Goal: Information Seeking & Learning: Learn about a topic

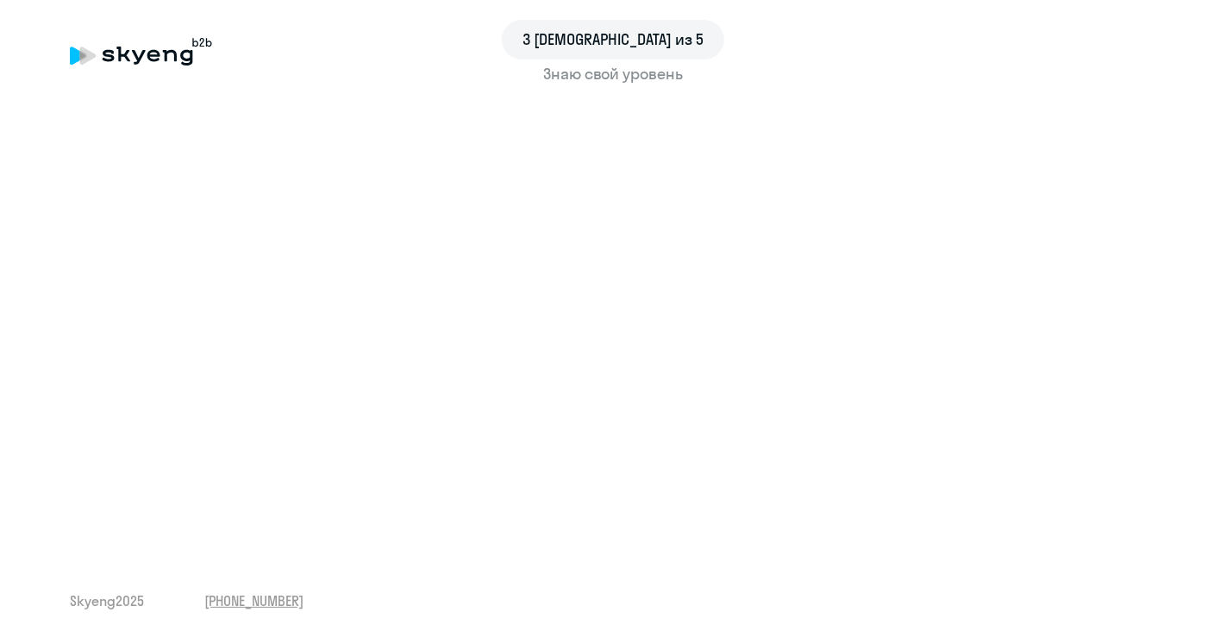
click at [574, 77] on div "Знаю свой уровень" at bounding box center [613, 74] width 1086 height 22
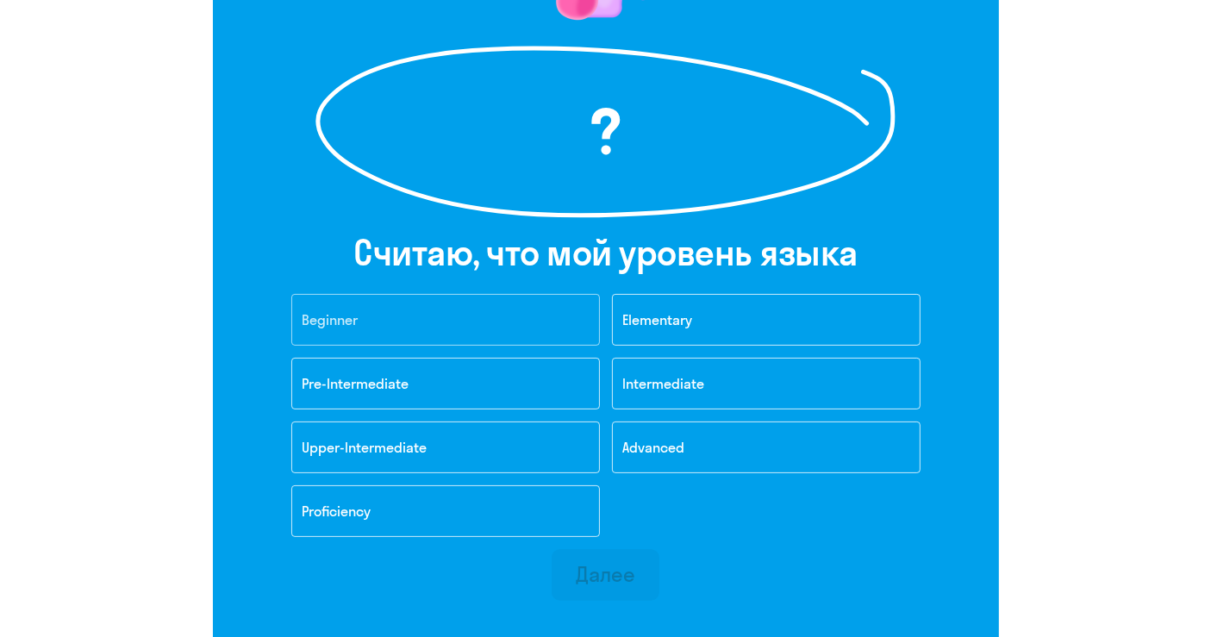
scroll to position [287, 0]
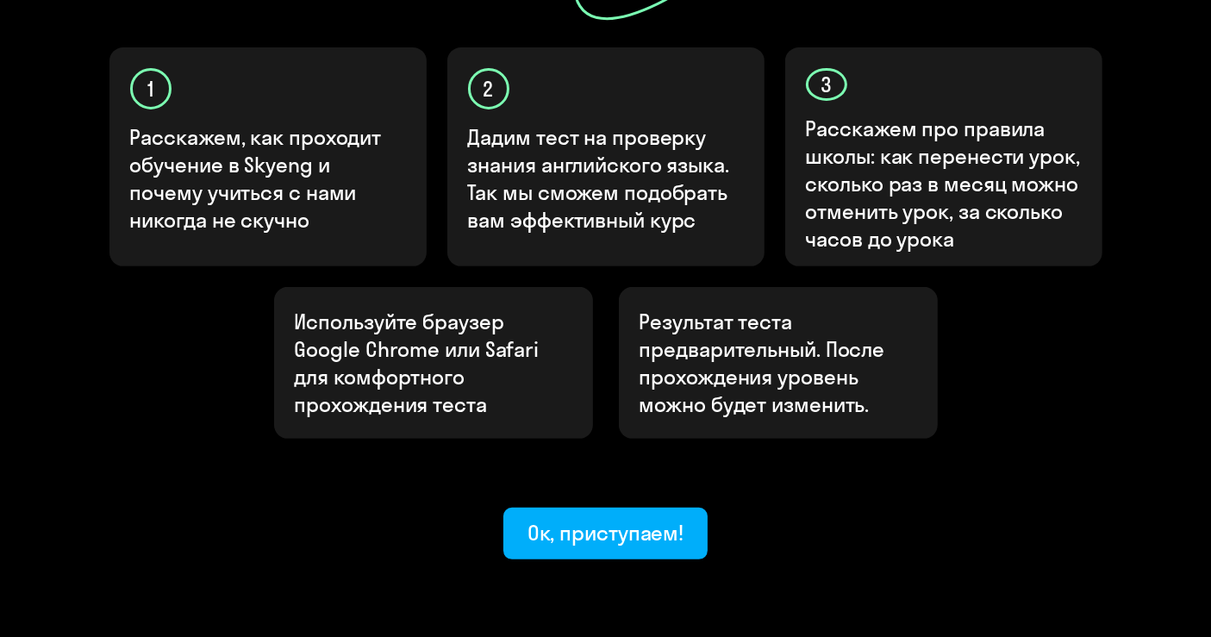
scroll to position [607, 0]
